Goal: Task Accomplishment & Management: Manage account settings

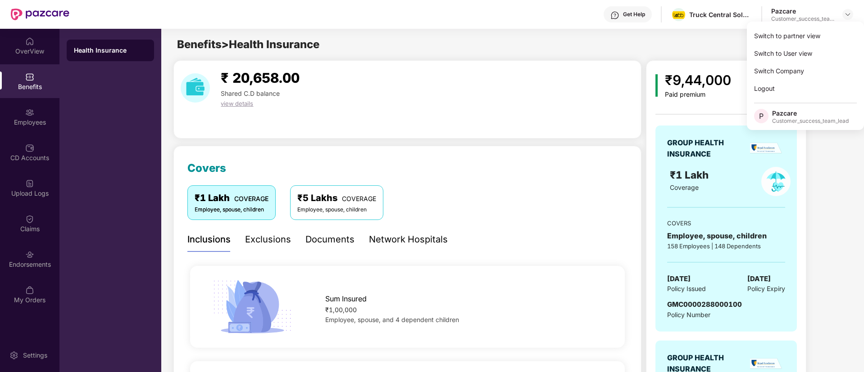
click at [834, 31] on div "Switch to partner view" at bounding box center [805, 36] width 117 height 18
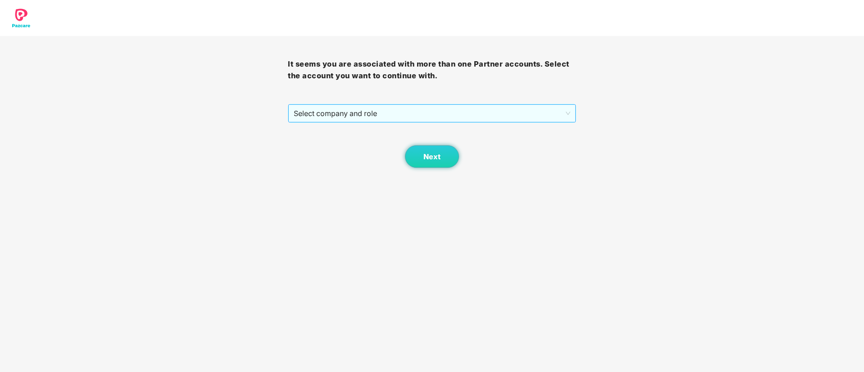
click at [380, 113] on span "Select company and role" at bounding box center [432, 113] width 276 height 17
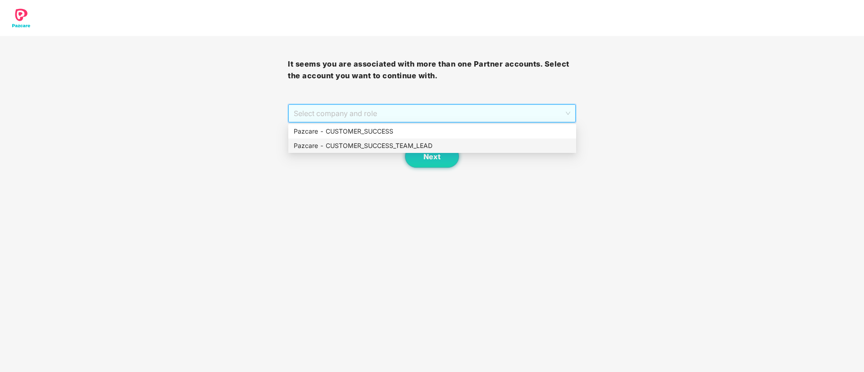
click at [362, 144] on div "Pazcare - CUSTOMER_SUCCESS_TEAM_LEAD" at bounding box center [432, 146] width 277 height 10
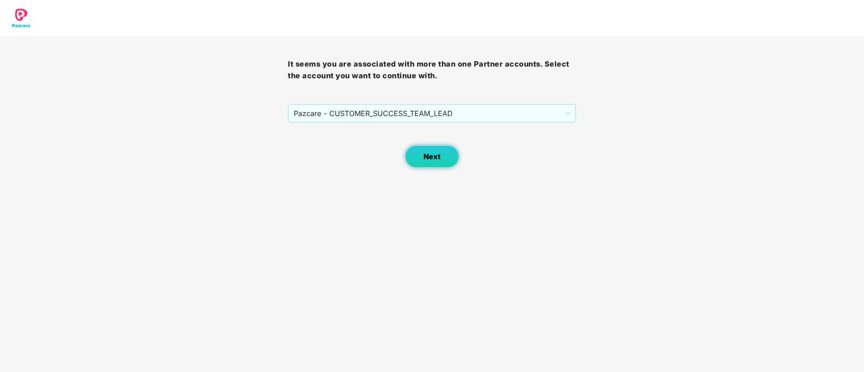
click at [434, 153] on span "Next" at bounding box center [431, 157] width 17 height 9
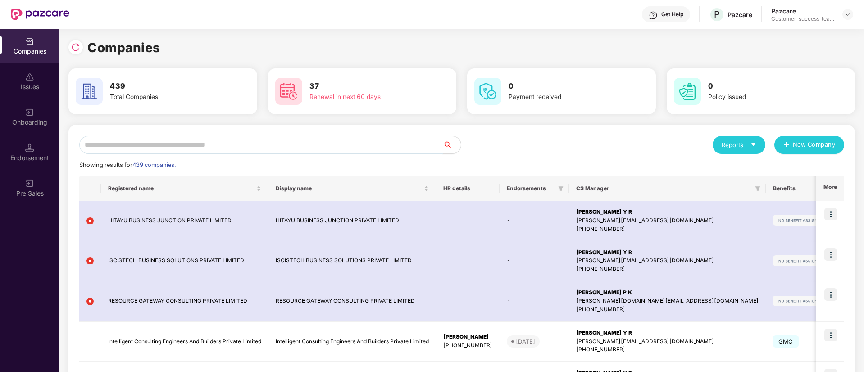
click at [422, 147] on input "text" at bounding box center [260, 145] width 363 height 18
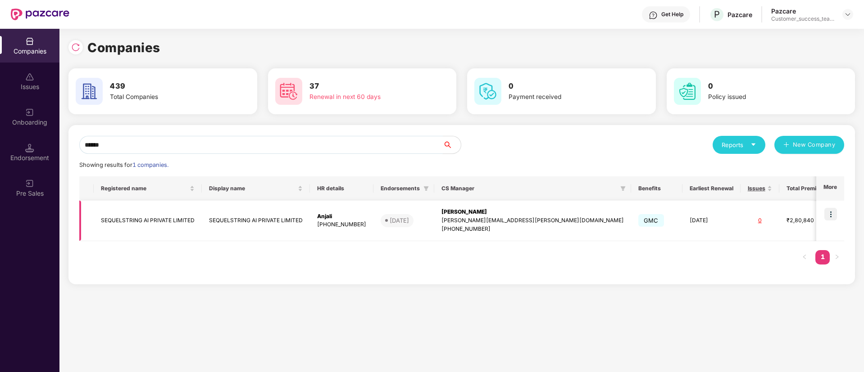
type input "******"
click at [829, 206] on td at bounding box center [830, 221] width 28 height 41
click at [830, 213] on img at bounding box center [830, 214] width 13 height 13
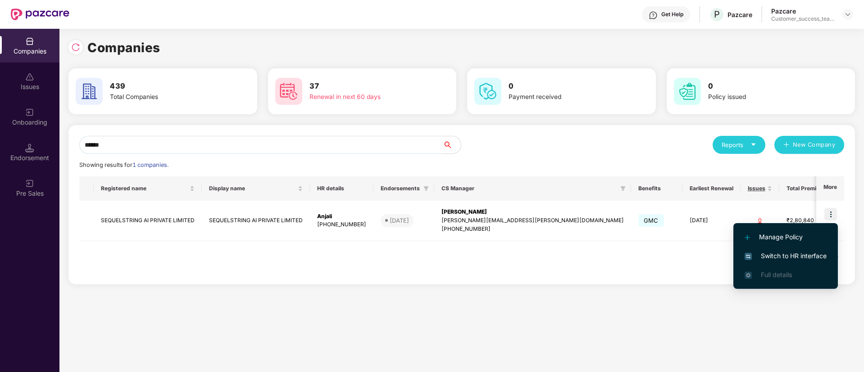
click at [807, 254] on span "Switch to HR interface" at bounding box center [785, 256] width 82 height 10
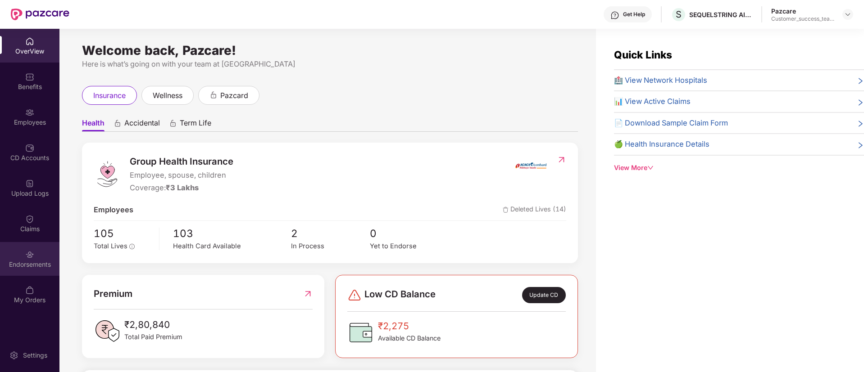
click at [29, 269] on div "Endorsements" at bounding box center [29, 259] width 59 height 34
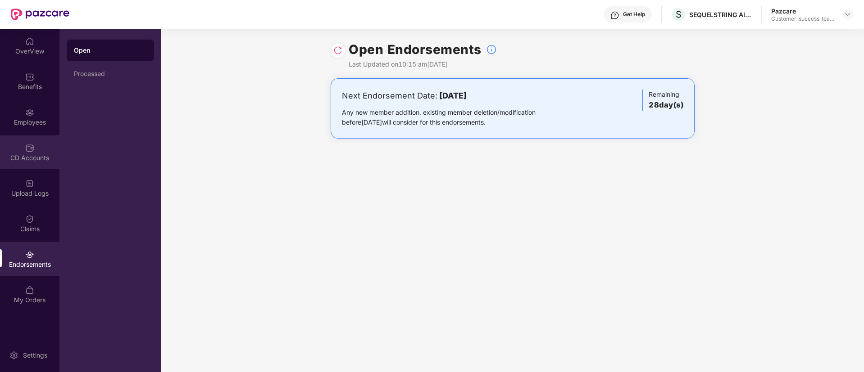
click at [31, 148] on img at bounding box center [29, 148] width 9 height 9
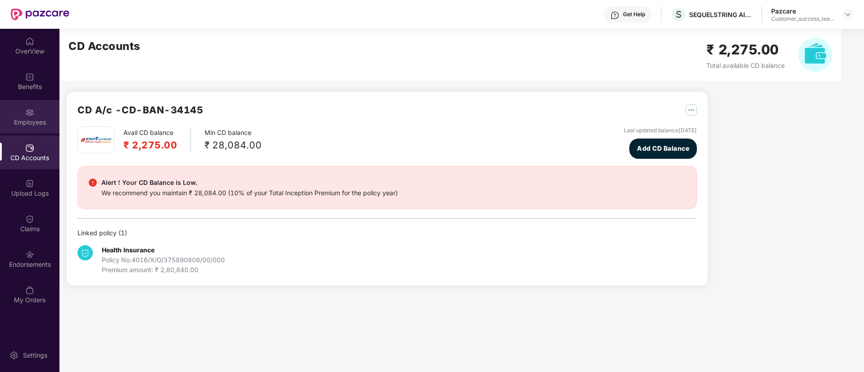
click at [35, 118] on div "Employees" at bounding box center [29, 122] width 59 height 9
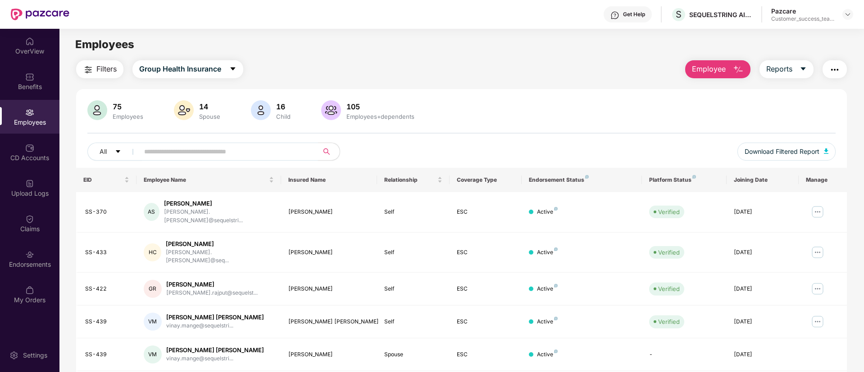
click at [221, 158] on input "text" at bounding box center [225, 152] width 162 height 14
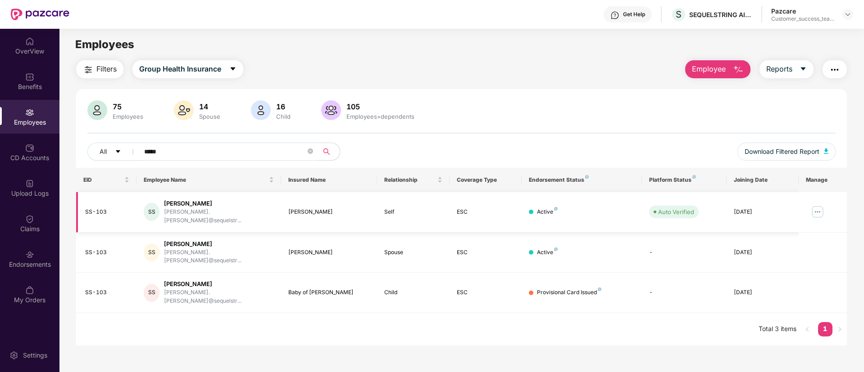
type input "*****"
drag, startPoint x: 109, startPoint y: 206, endPoint x: 77, endPoint y: 211, distance: 32.7
click at [77, 211] on td "SS-103" at bounding box center [106, 212] width 60 height 41
copy div "SS-103"
click at [5, 86] on div "Benefits" at bounding box center [29, 86] width 59 height 9
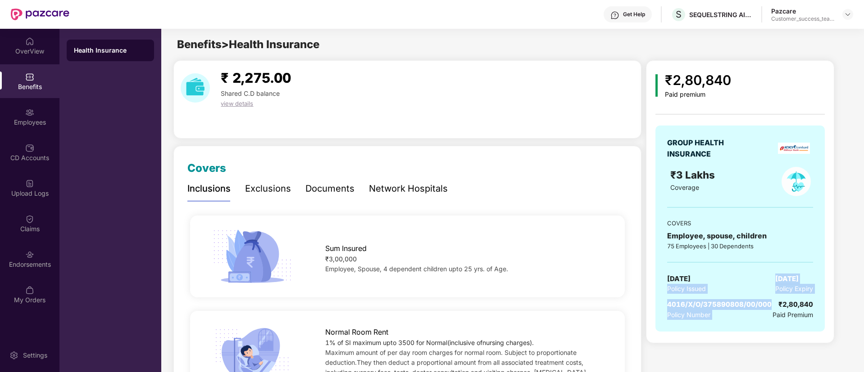
drag, startPoint x: 772, startPoint y: 303, endPoint x: 647, endPoint y: 293, distance: 125.6
click at [647, 293] on div "₹2,80,840 Paid premium GROUP HEALTH INSURANCE ₹3 Lakhs Coverage COVERS Employee…" at bounding box center [740, 201] width 188 height 283
drag, startPoint x: 668, startPoint y: 306, endPoint x: 767, endPoint y: 298, distance: 99.4
click at [767, 298] on div "GROUP HEALTH INSURANCE ₹3 Lakhs Coverage COVERS Employee, spouse, children 75 E…" at bounding box center [739, 229] width 169 height 206
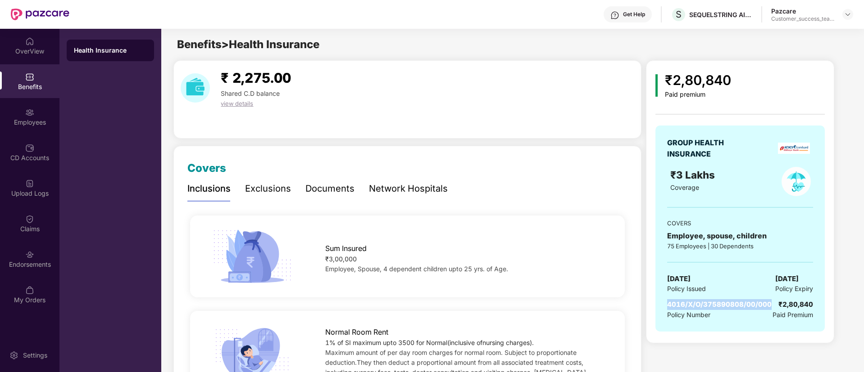
copy span "4016/X/O/375890808/00/000"
click at [36, 115] on div "Employees" at bounding box center [29, 117] width 59 height 34
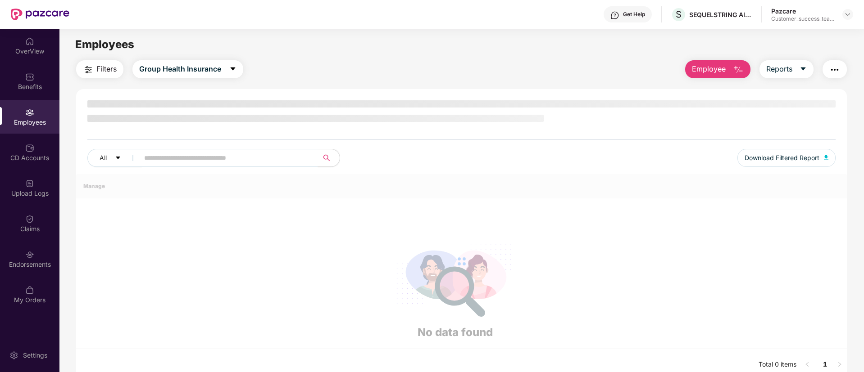
click at [40, 122] on div "Employees" at bounding box center [29, 122] width 59 height 9
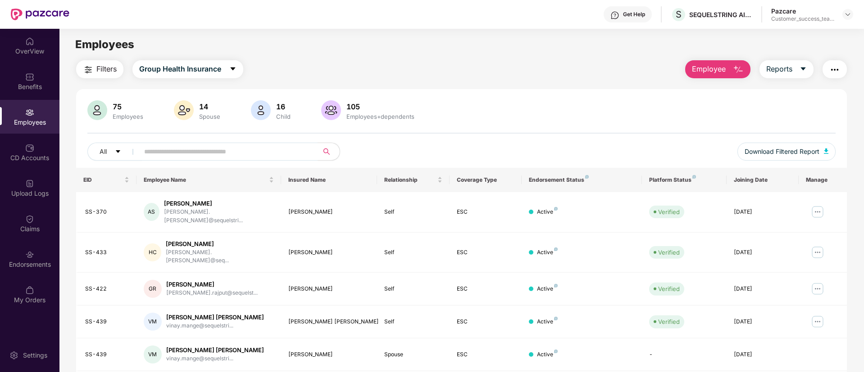
click at [836, 68] on img "button" at bounding box center [834, 69] width 11 height 11
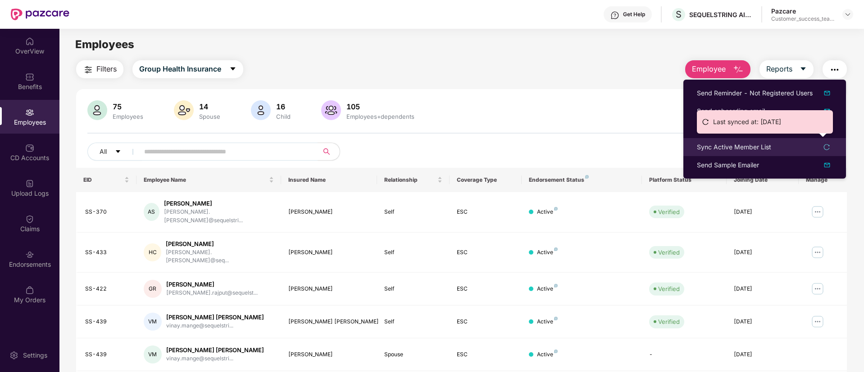
click at [790, 143] on div "Sync Active Member List" at bounding box center [765, 147] width 136 height 10
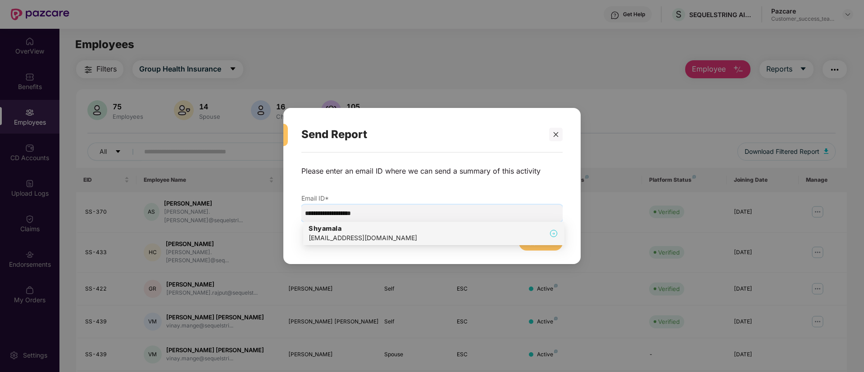
click at [335, 239] on div "[EMAIL_ADDRESS][DOMAIN_NAME]" at bounding box center [362, 238] width 109 height 10
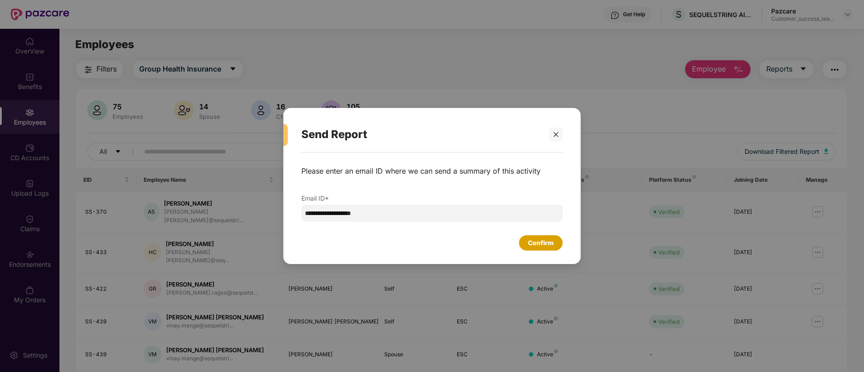
click at [539, 241] on div "Confirm" at bounding box center [541, 243] width 26 height 10
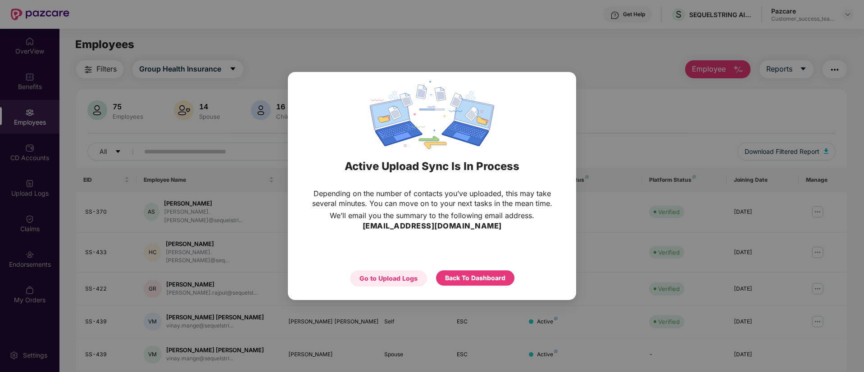
click at [371, 281] on div "Go to Upload Logs" at bounding box center [388, 279] width 58 height 10
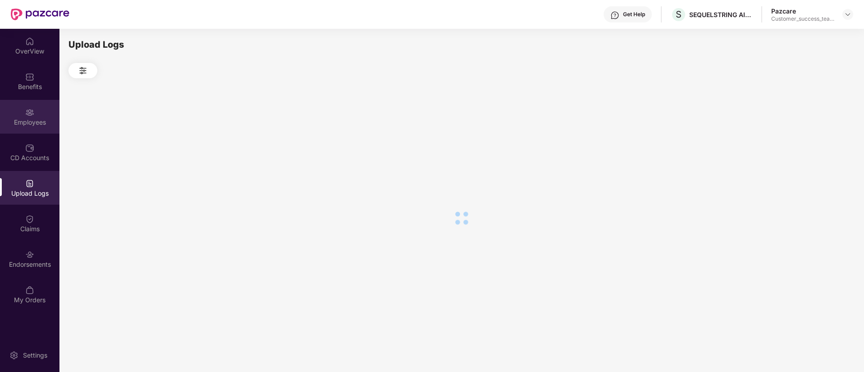
click at [41, 126] on div "Employees" at bounding box center [29, 122] width 59 height 9
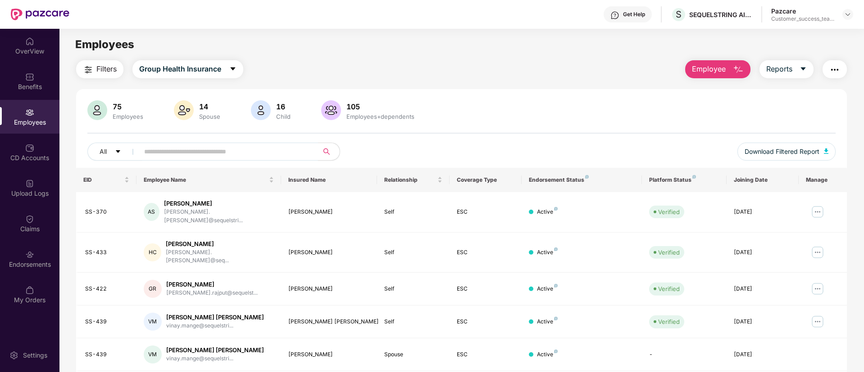
click at [277, 145] on input "text" at bounding box center [225, 152] width 162 height 14
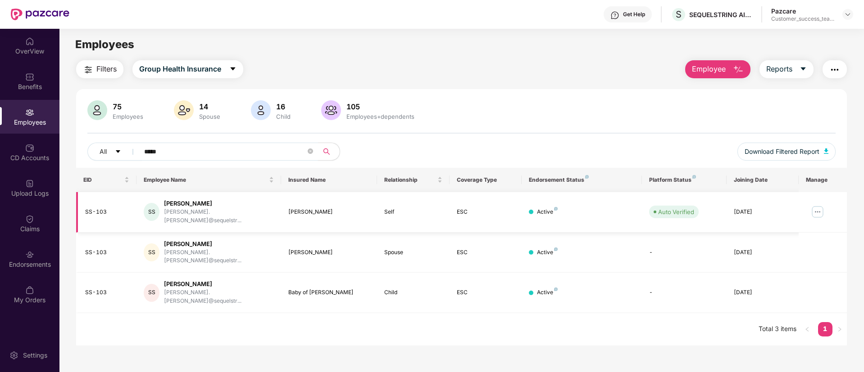
type input "*****"
click at [819, 206] on img at bounding box center [817, 212] width 14 height 14
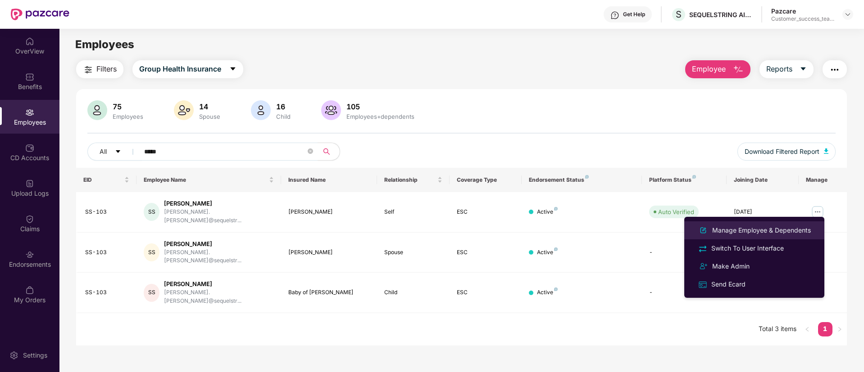
click at [798, 230] on div "Manage Employee & Dependents" at bounding box center [761, 231] width 102 height 10
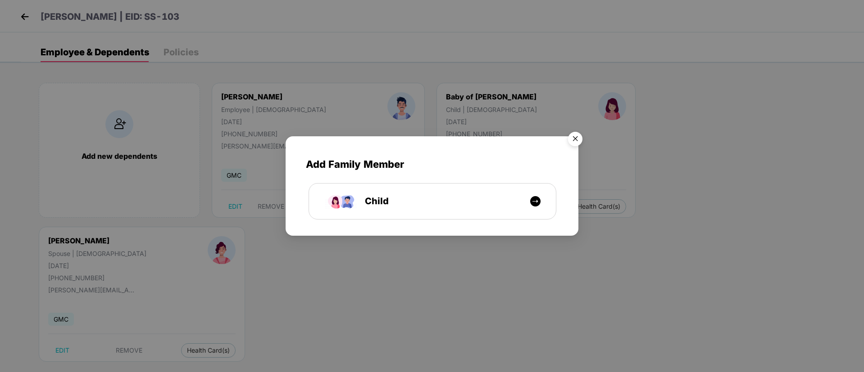
click at [576, 134] on img "Close" at bounding box center [574, 140] width 25 height 25
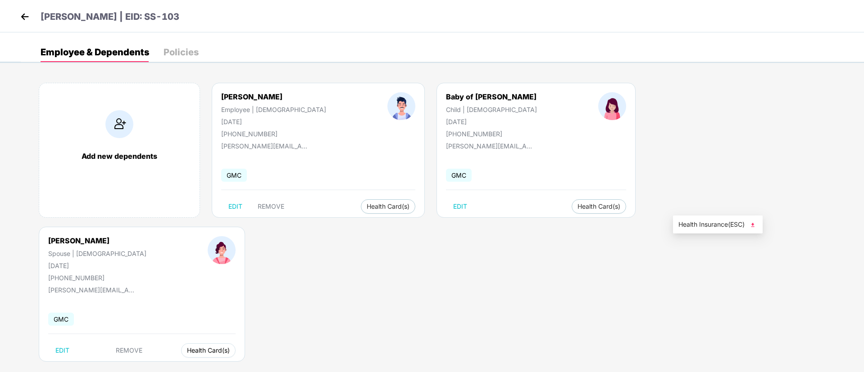
click at [230, 348] on span "Health Card(s)" at bounding box center [208, 350] width 43 height 5
click at [571, 204] on button "Health Card(s)" at bounding box center [598, 206] width 54 height 14
click at [551, 229] on span "Health Insurance(ESC)" at bounding box center [544, 225] width 79 height 10
click at [26, 21] on img at bounding box center [25, 17] width 14 height 14
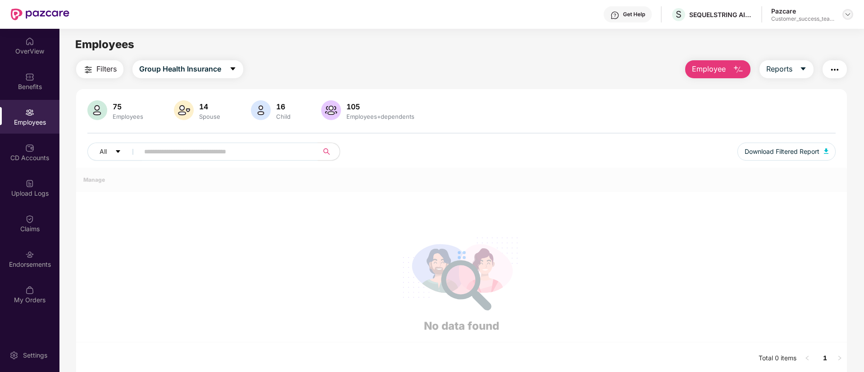
click at [848, 14] on img at bounding box center [847, 14] width 7 height 7
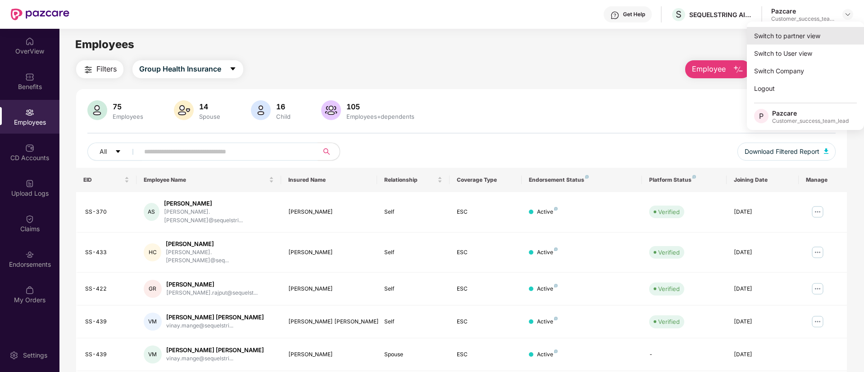
click at [816, 30] on div "Switch to partner view" at bounding box center [805, 36] width 117 height 18
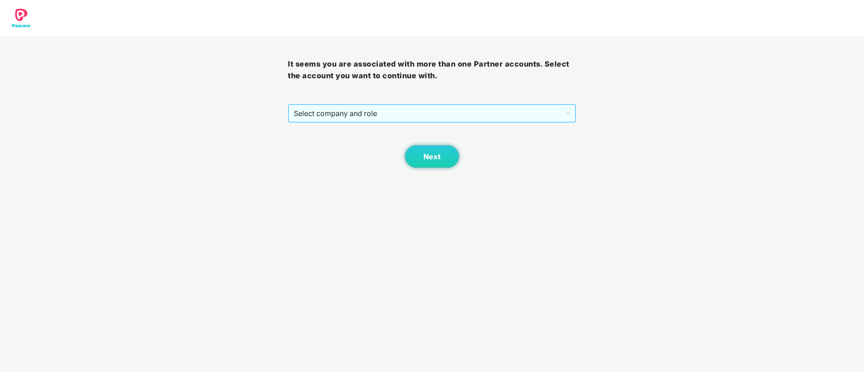
click at [430, 108] on span "Select company and role" at bounding box center [432, 113] width 276 height 17
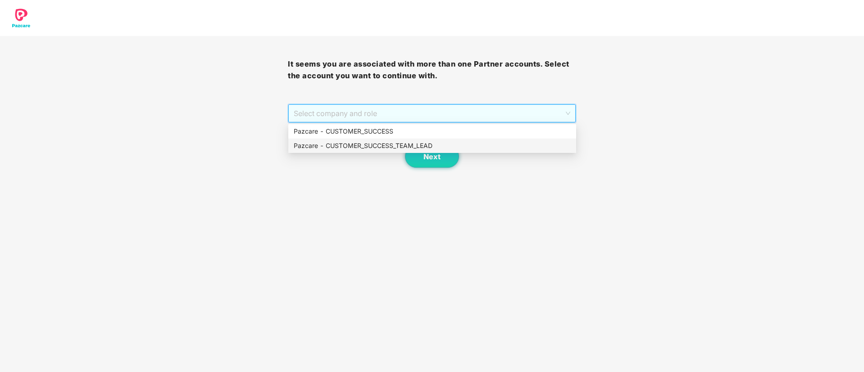
click at [405, 148] on div "Pazcare - CUSTOMER_SUCCESS_TEAM_LEAD" at bounding box center [432, 146] width 277 height 10
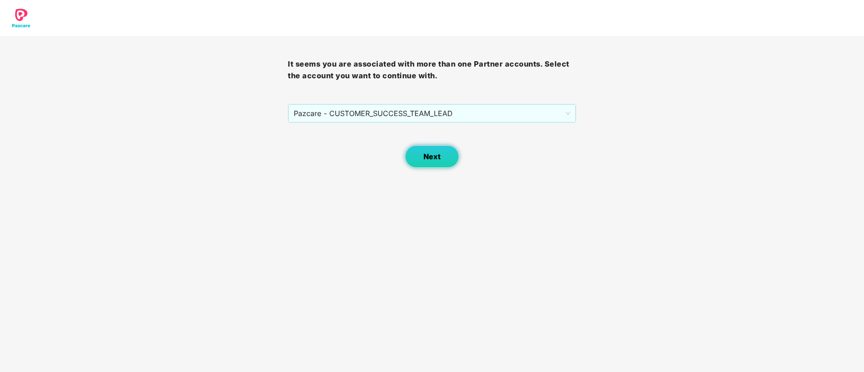
click at [420, 149] on button "Next" at bounding box center [432, 156] width 54 height 23
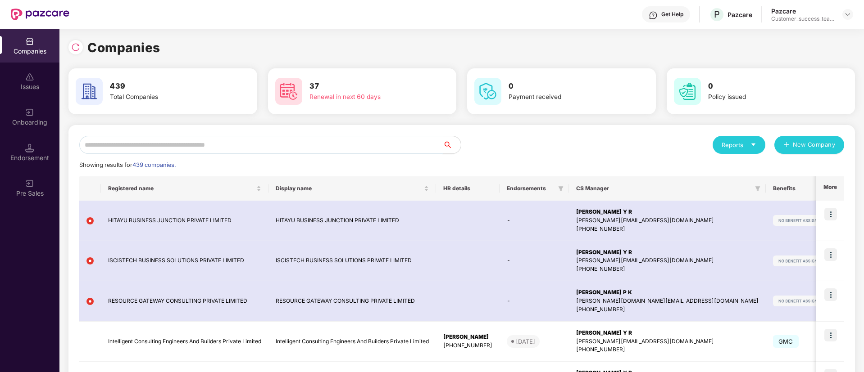
click at [348, 138] on input "text" at bounding box center [260, 145] width 363 height 18
paste input "*******"
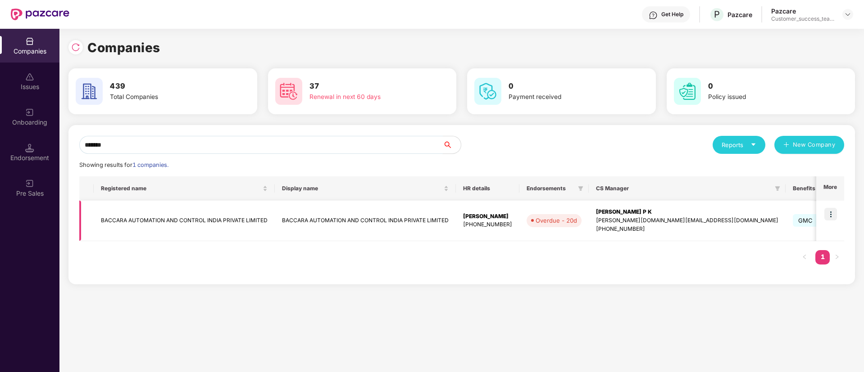
type input "*******"
click at [407, 216] on td "BACCARA AUTOMATION AND CONTROL INDIA PRIVATE LIMITED" at bounding box center [365, 221] width 181 height 41
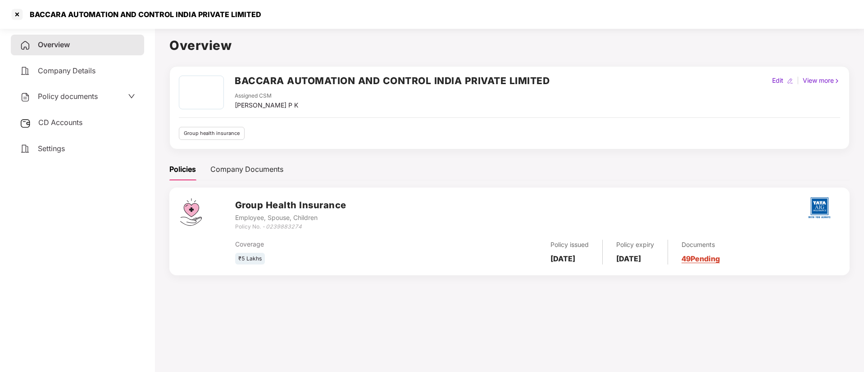
click at [84, 98] on span "Policy documents" at bounding box center [68, 96] width 60 height 9
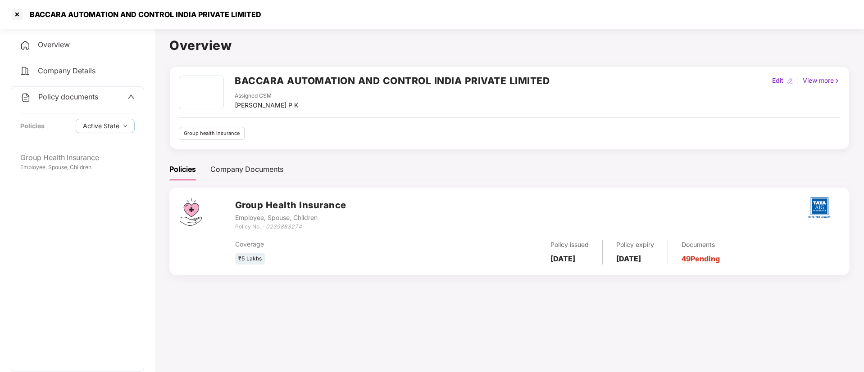
click at [98, 97] on span "Policy documents" at bounding box center [68, 96] width 60 height 9
click at [117, 99] on div "Policy documents" at bounding box center [77, 97] width 115 height 12
click at [100, 169] on div "Employee, Spouse, Children" at bounding box center [77, 167] width 114 height 9
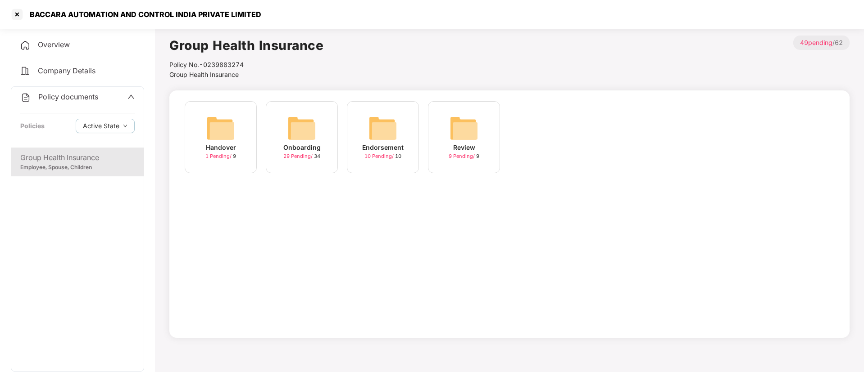
click at [289, 156] on span "29 Pending /" at bounding box center [298, 156] width 31 height 6
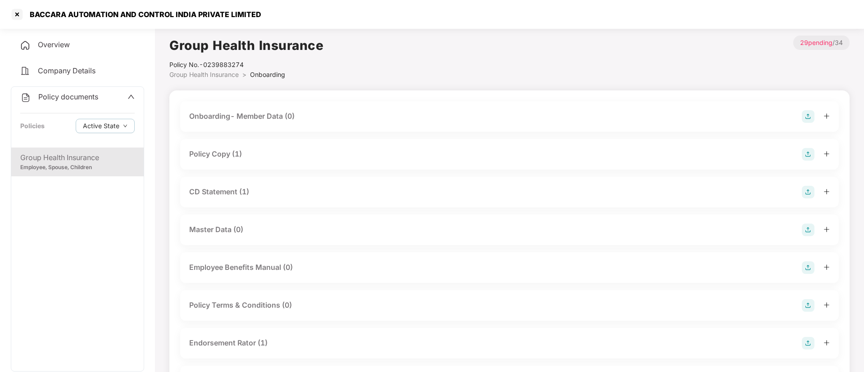
click at [223, 160] on div "Policy Copy (1)" at bounding box center [215, 154] width 53 height 11
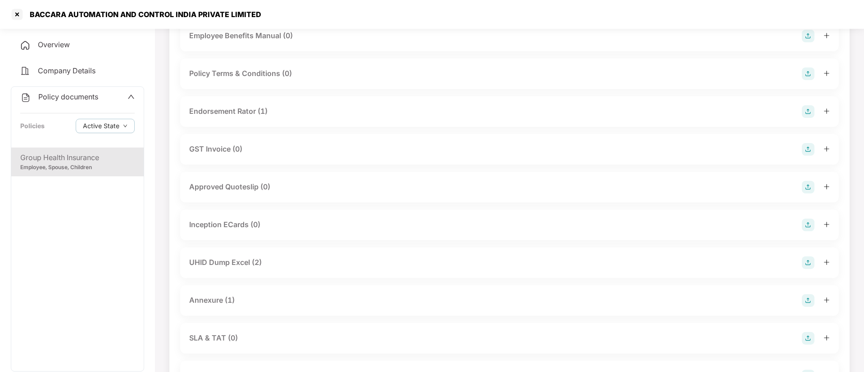
scroll to position [338, 0]
